Goal: Navigation & Orientation: Find specific page/section

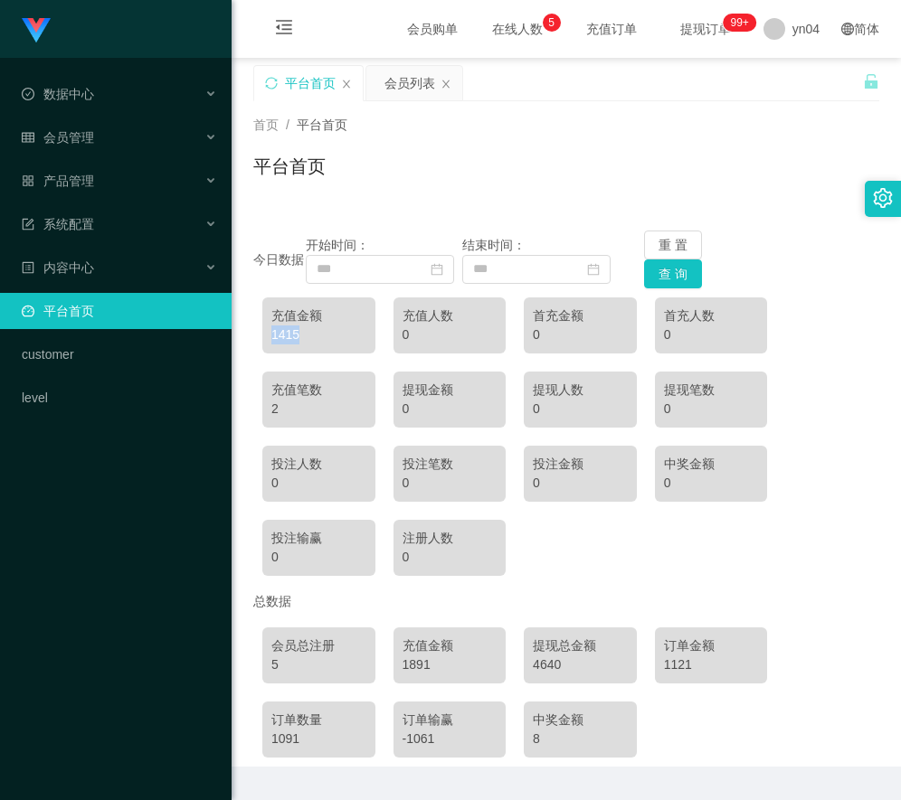
drag, startPoint x: 304, startPoint y: 335, endPoint x: 247, endPoint y: 335, distance: 57.0
click at [247, 335] on main "关闭左侧 关闭右侧 关闭其它 刷新页面 平台首页 会员列表 首页 / 平台首页 / 平台首页 今日数据 开始时间： 结束时间： 重 置 查 询 充值金额 14…" at bounding box center [566, 412] width 669 height 709
click at [322, 336] on div "1415" at bounding box center [318, 335] width 95 height 19
